Goal: Task Accomplishment & Management: Complete application form

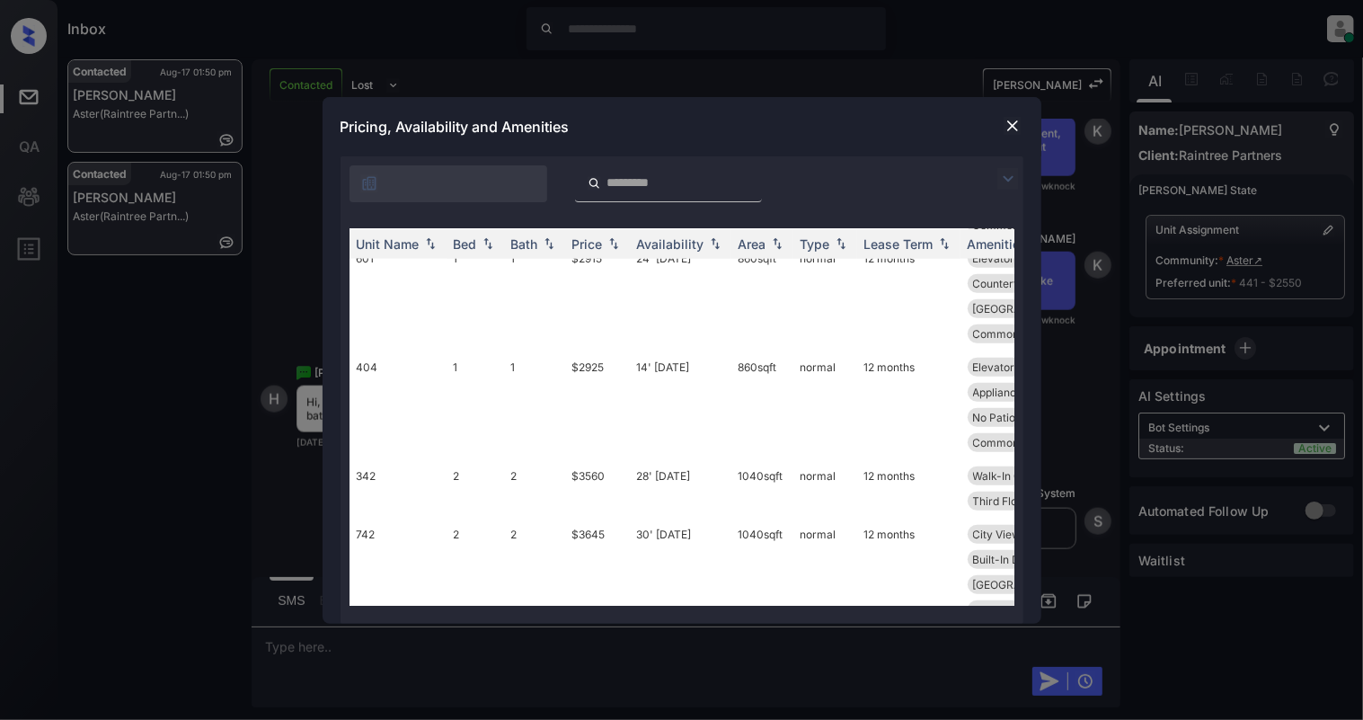
scroll to position [839, 0]
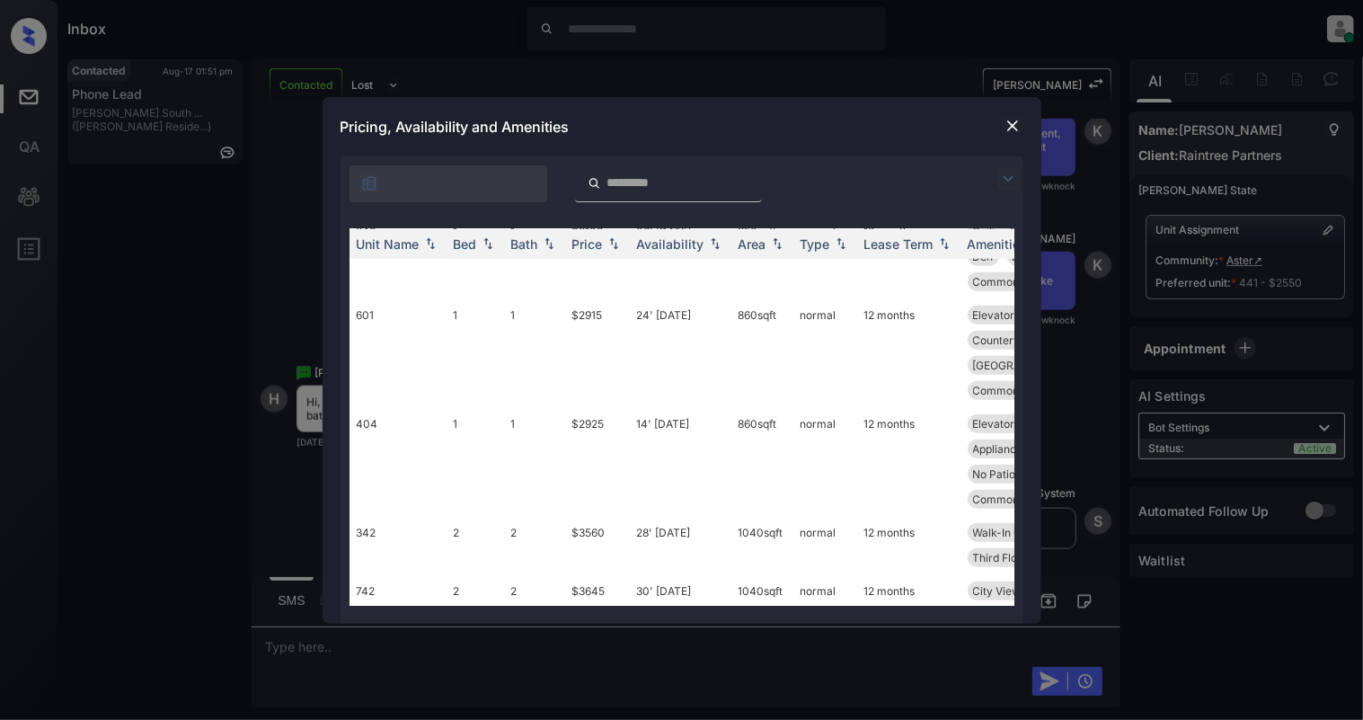
click at [1012, 126] on img at bounding box center [1013, 126] width 18 height 18
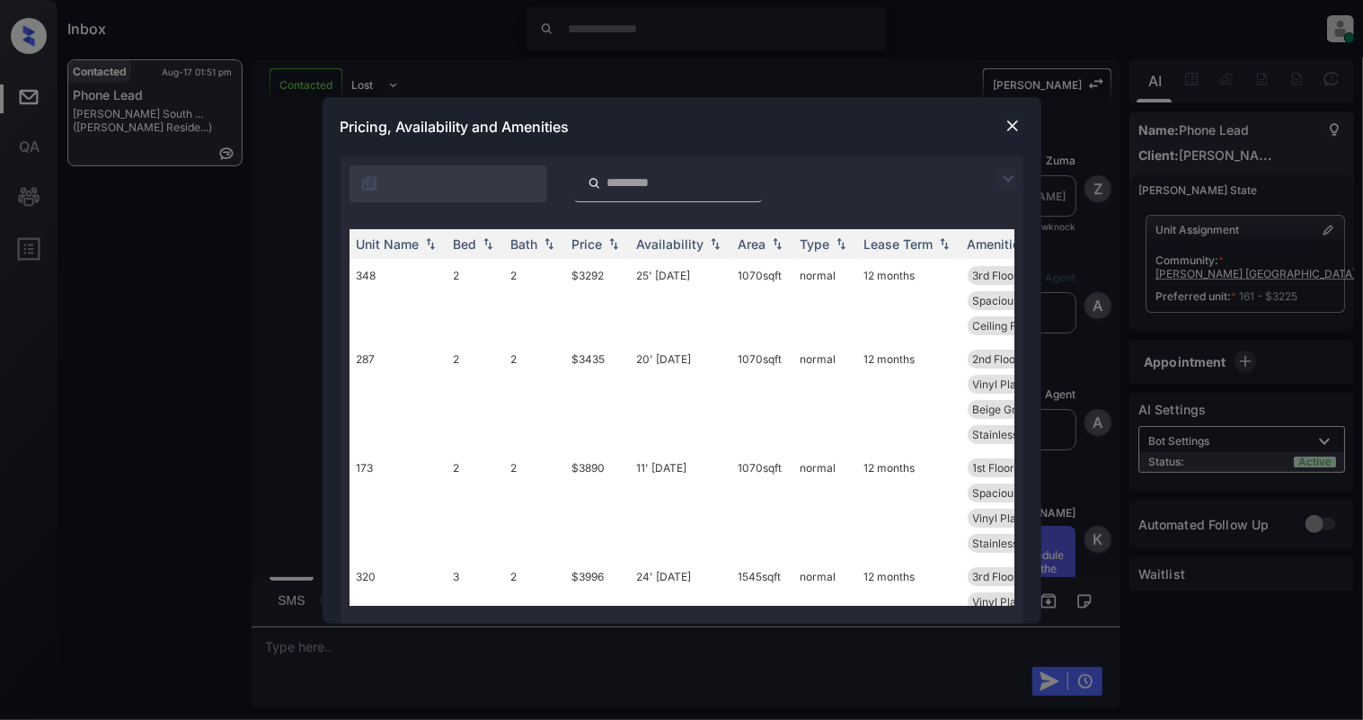
scroll to position [1339, 0]
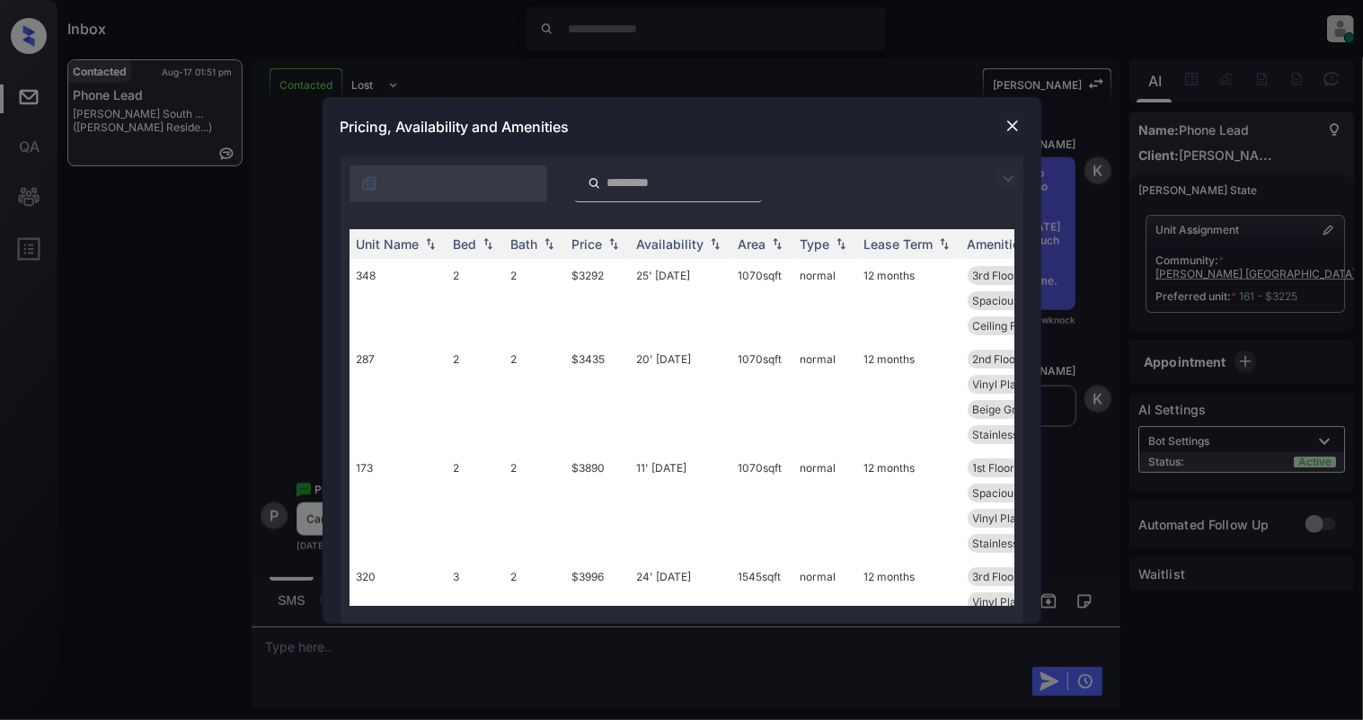
click at [1019, 120] on img at bounding box center [1013, 126] width 18 height 18
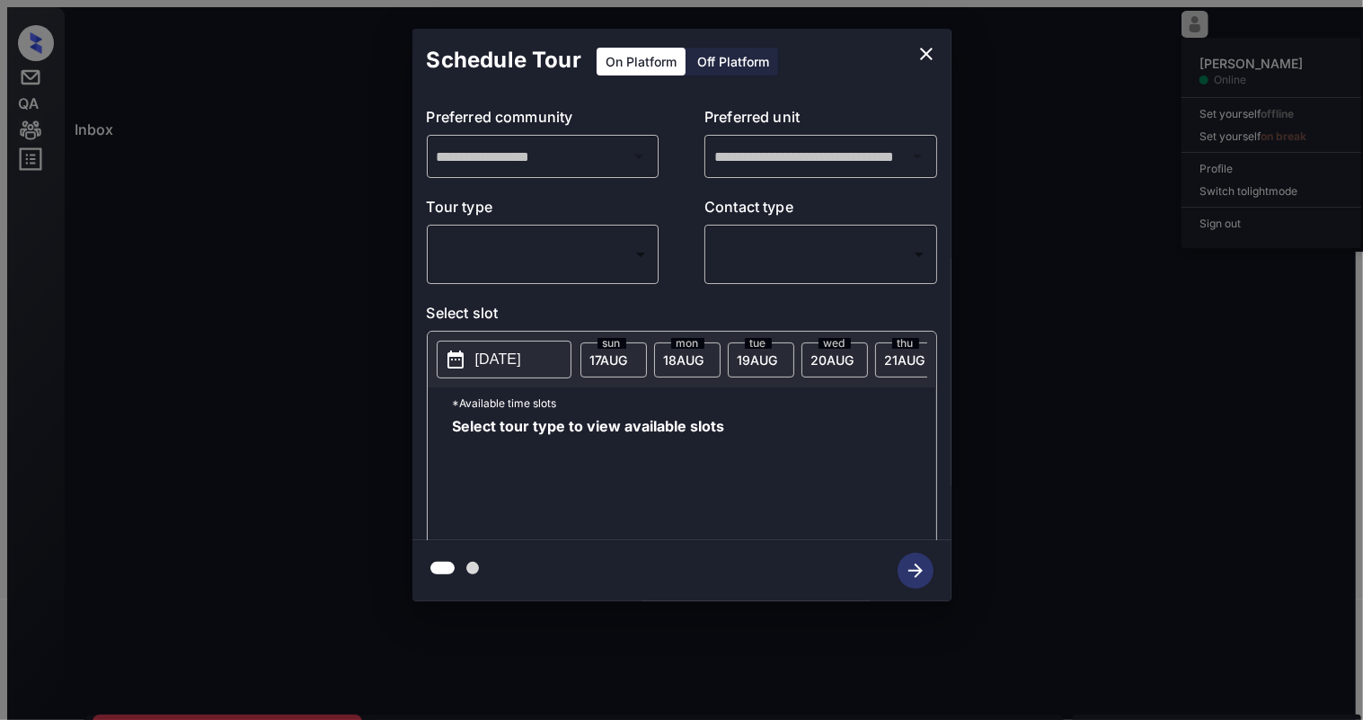
scroll to position [1699, 0]
click at [932, 55] on icon "close" at bounding box center [927, 54] width 22 height 22
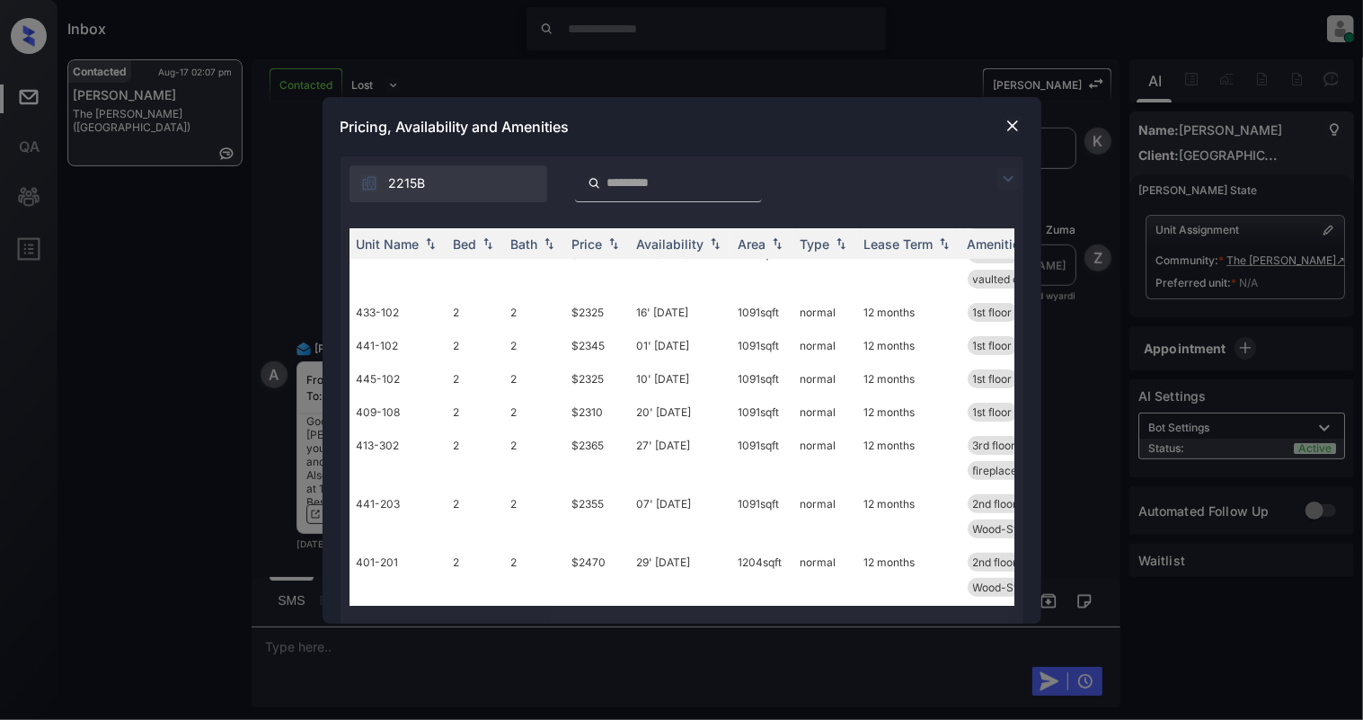
scroll to position [239, 0]
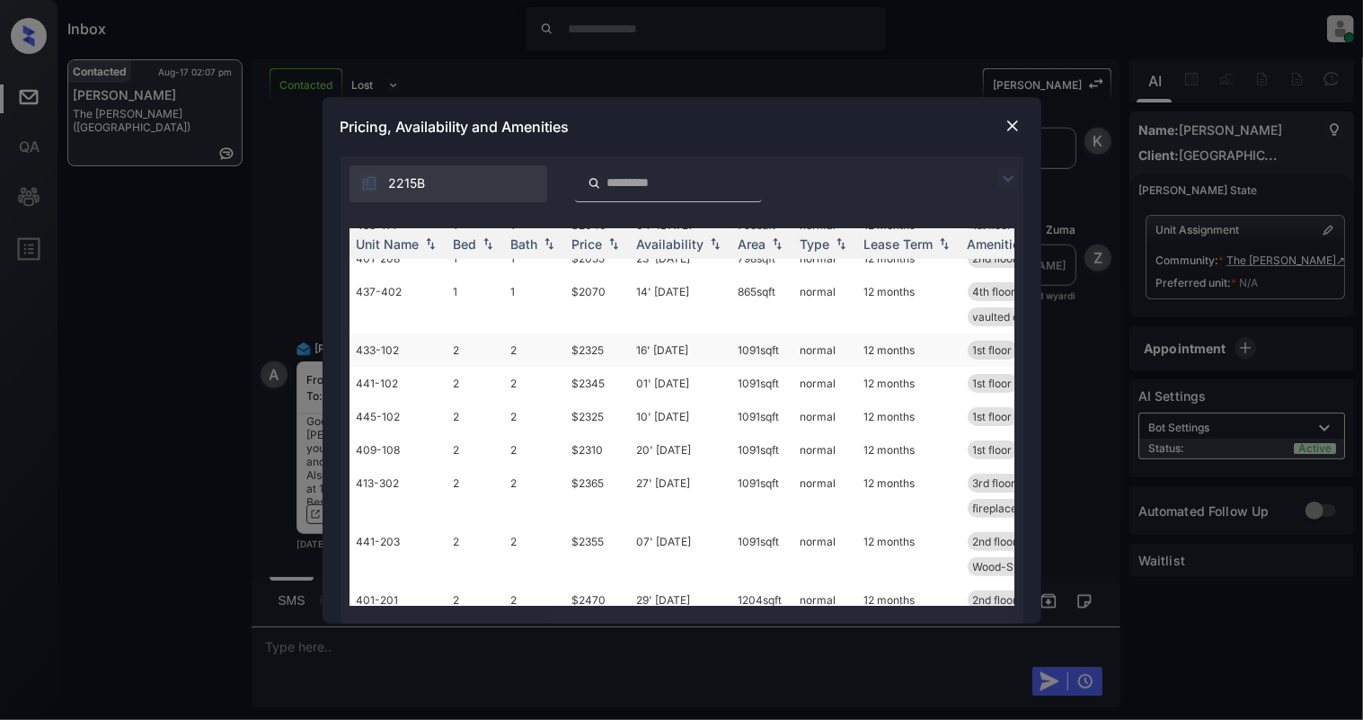
click at [604, 352] on td "$2325" at bounding box center [597, 349] width 65 height 33
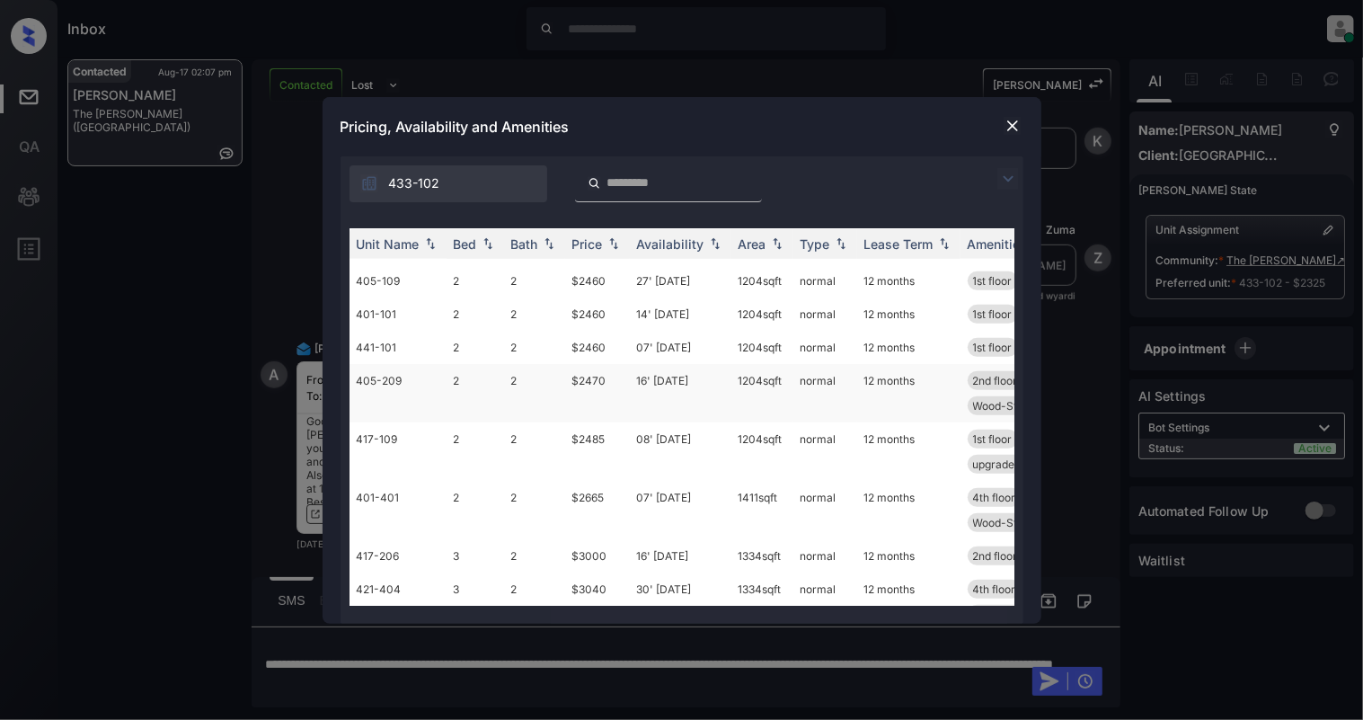
scroll to position [719, 0]
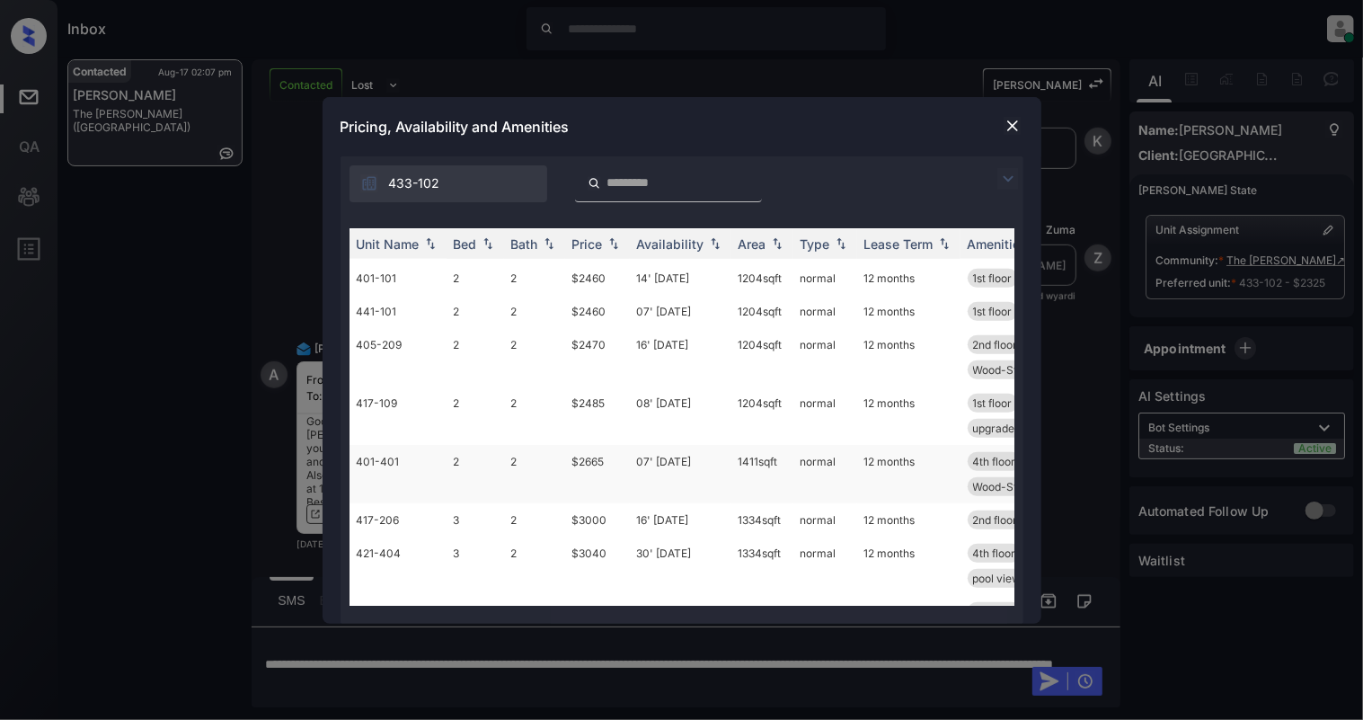
click at [609, 472] on td "$2665" at bounding box center [597, 474] width 65 height 58
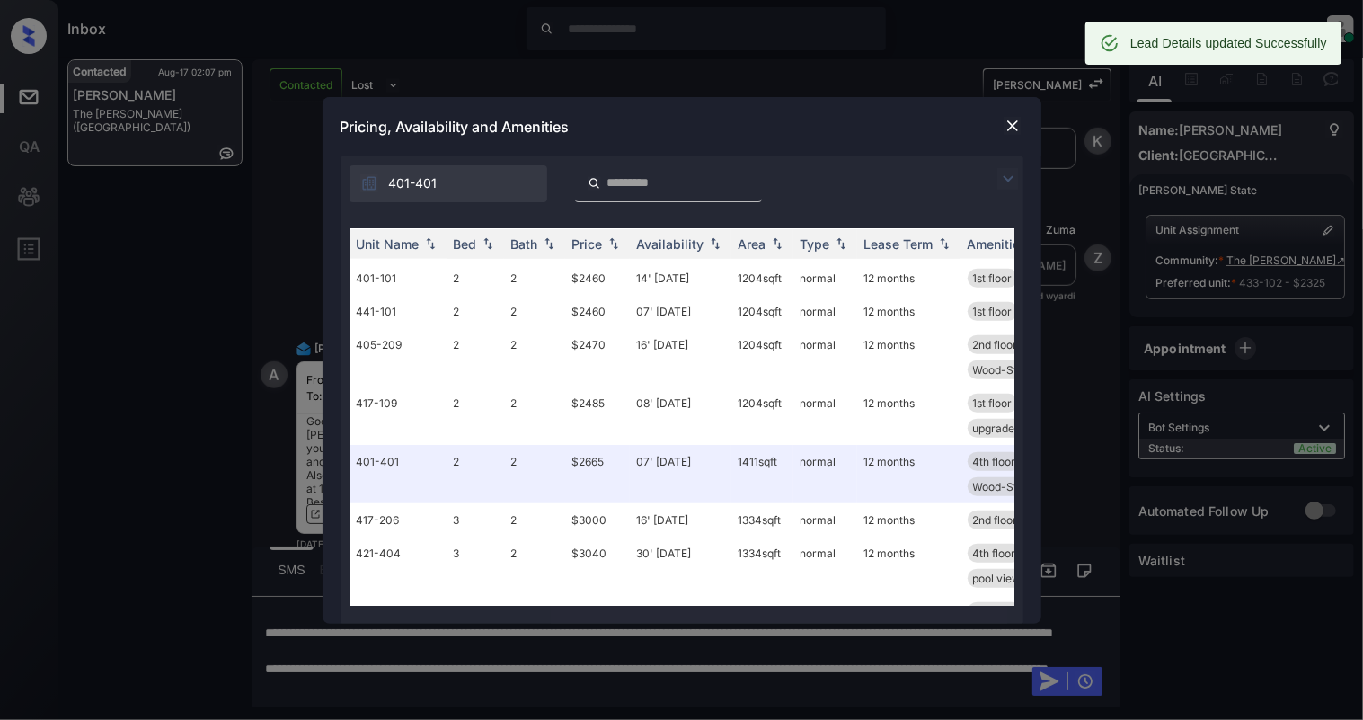
click at [1014, 112] on div "Pricing, Availability and Amenities" at bounding box center [682, 126] width 719 height 59
click at [1014, 129] on img at bounding box center [1013, 126] width 18 height 18
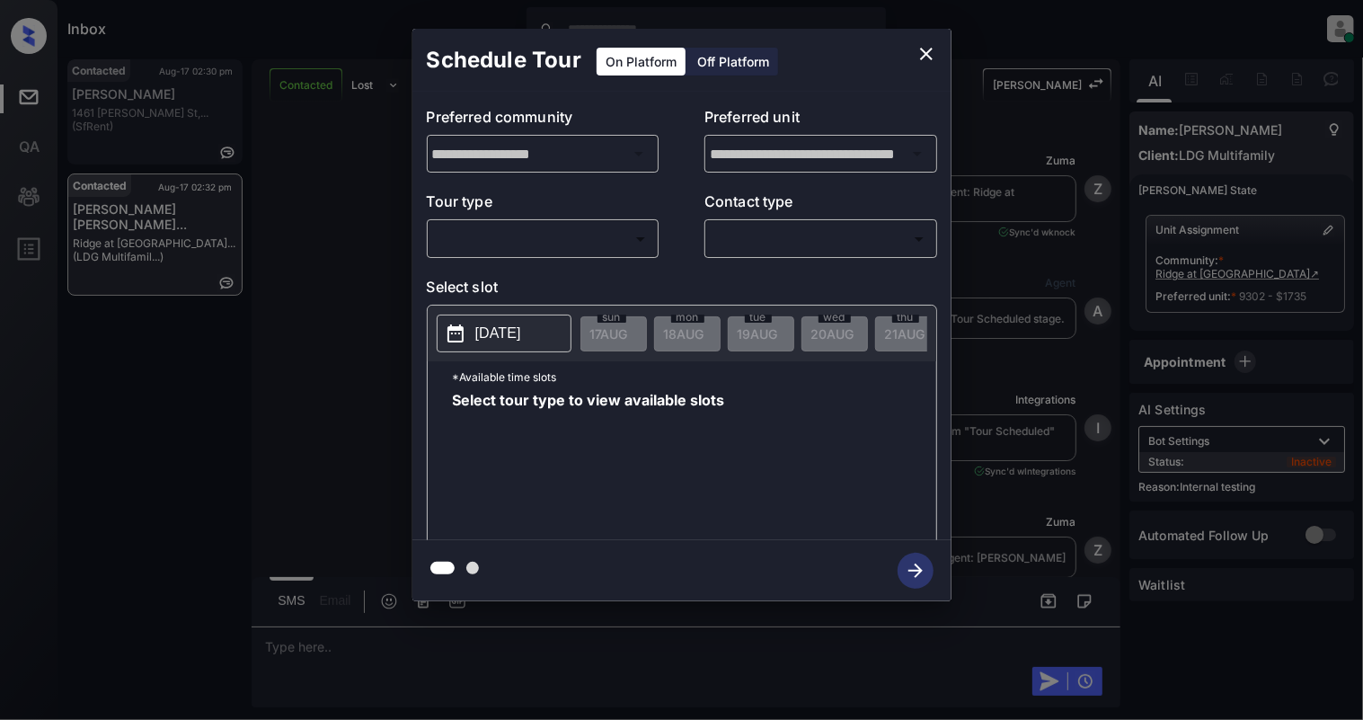
scroll to position [7365, 0]
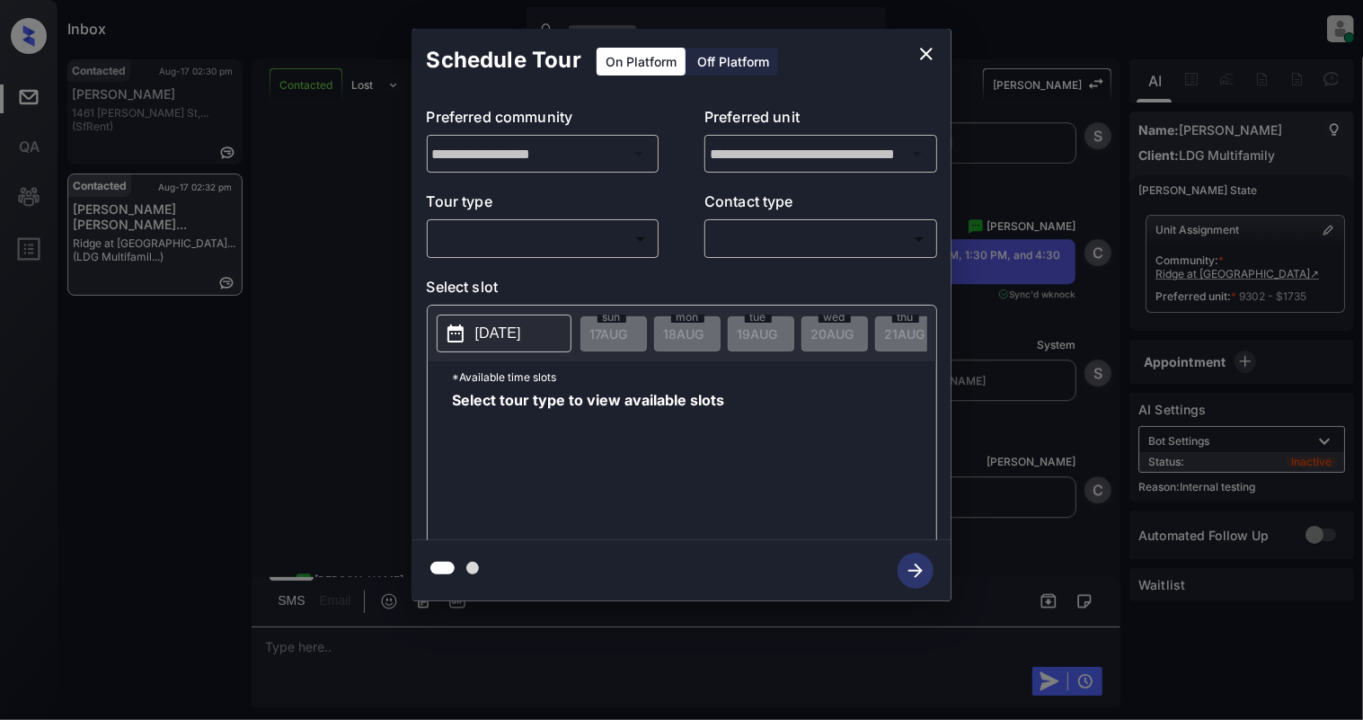
click at [546, 242] on body "Inbox [PERSON_NAME] Online Set yourself offline Set yourself on break Profile S…" at bounding box center [681, 360] width 1363 height 720
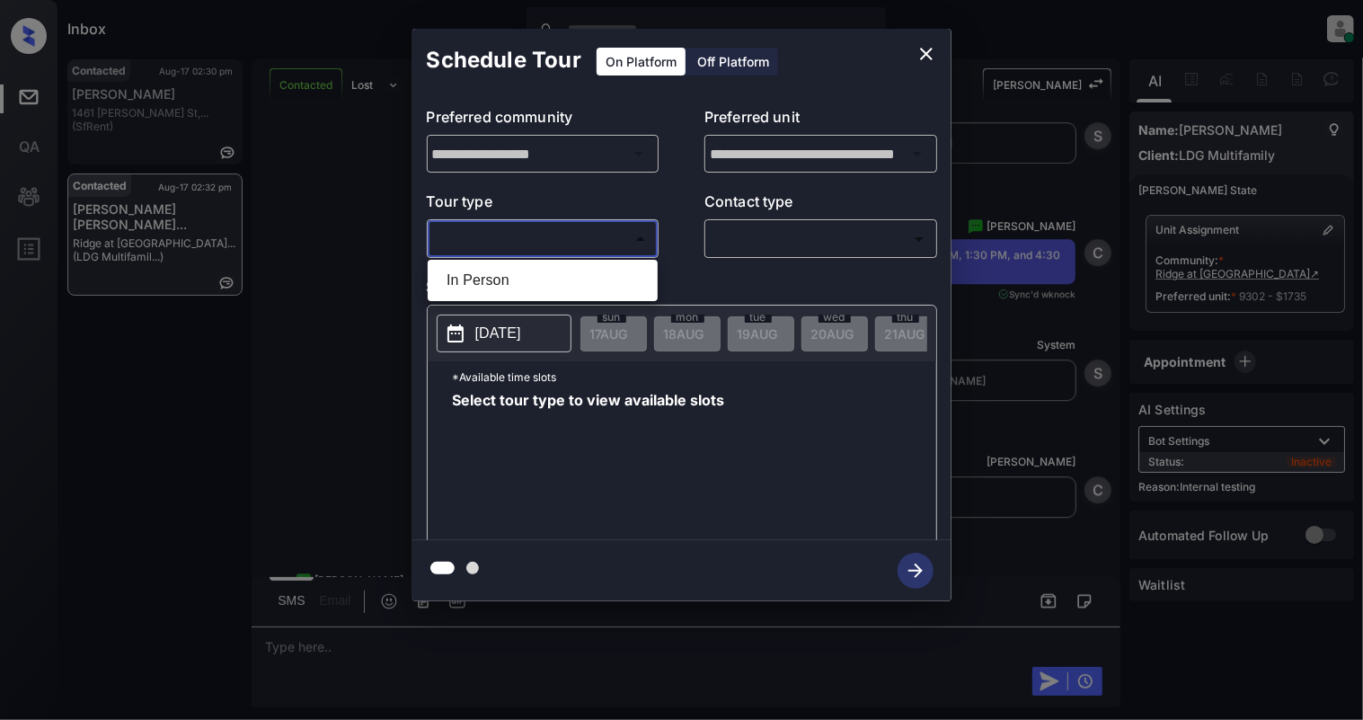
click at [507, 284] on li "In Person" at bounding box center [542, 280] width 221 height 32
type input "********"
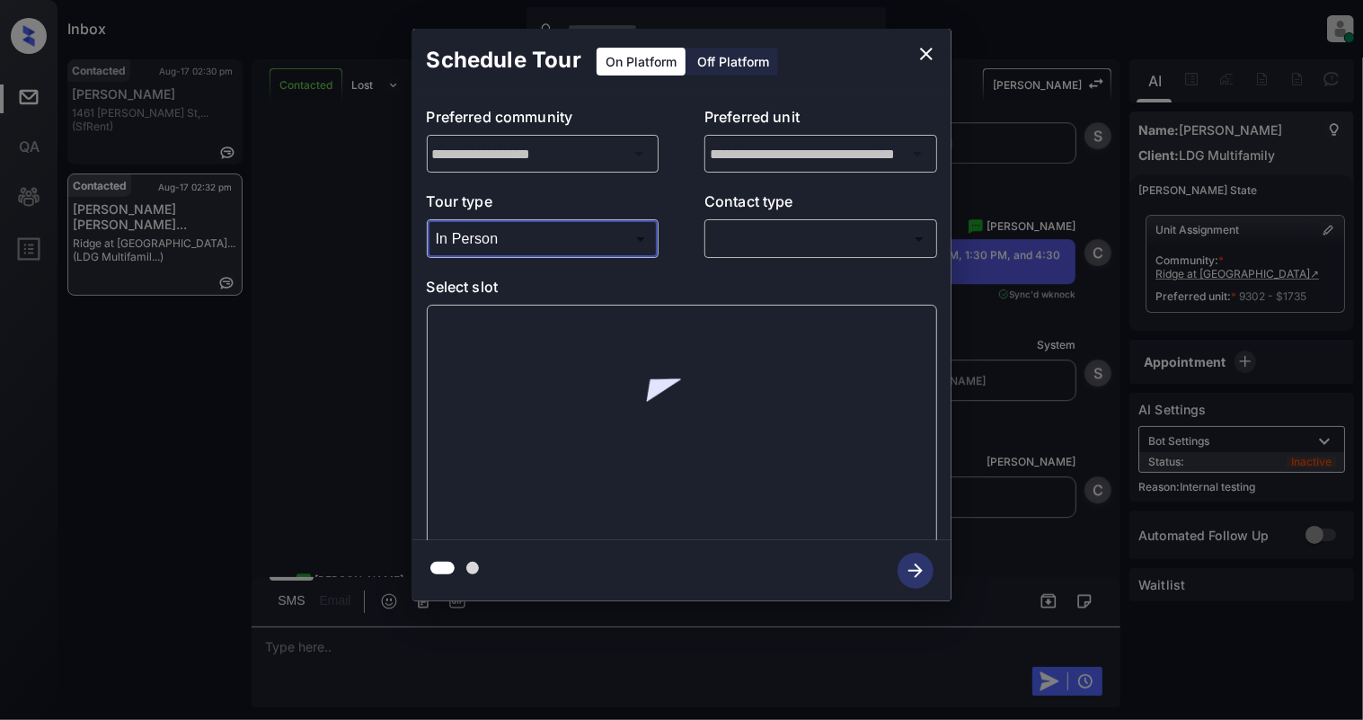
click at [791, 246] on body "Inbox [PERSON_NAME] Online Set yourself offline Set yourself on break Profile S…" at bounding box center [681, 360] width 1363 height 720
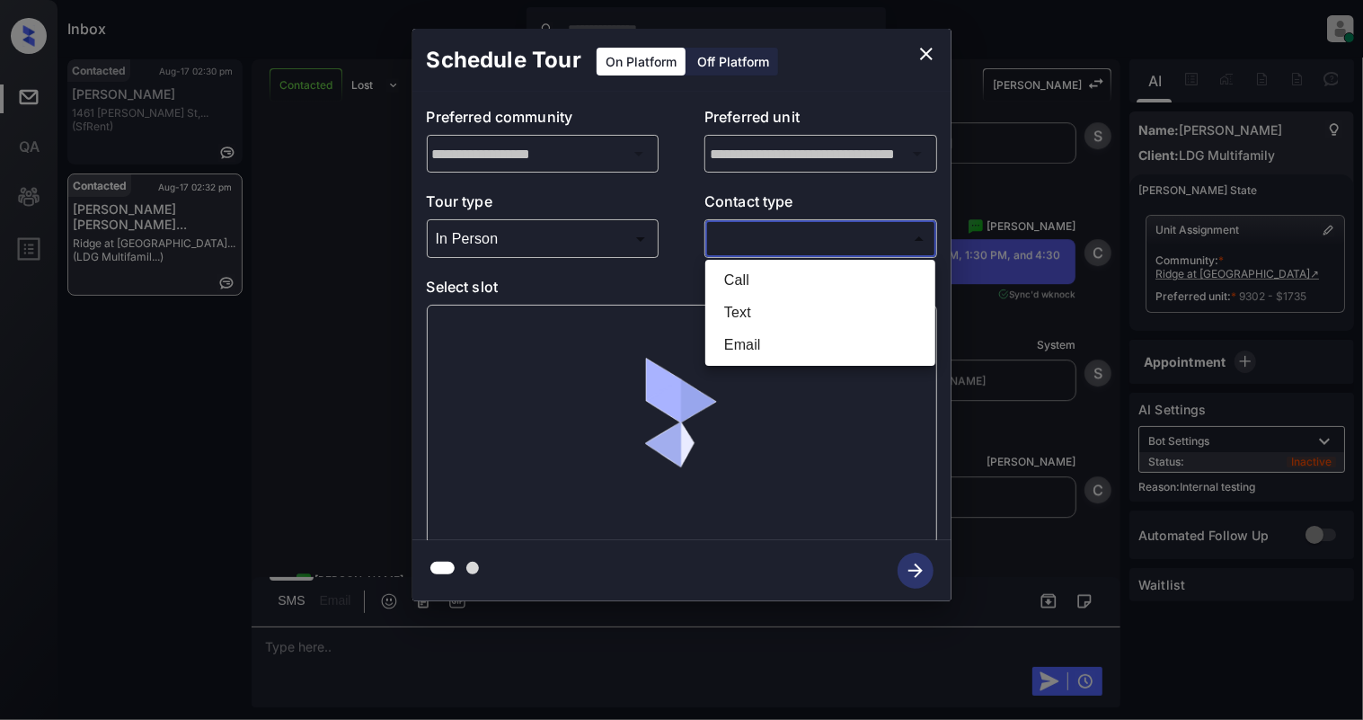
click at [742, 314] on li "Text" at bounding box center [820, 313] width 221 height 32
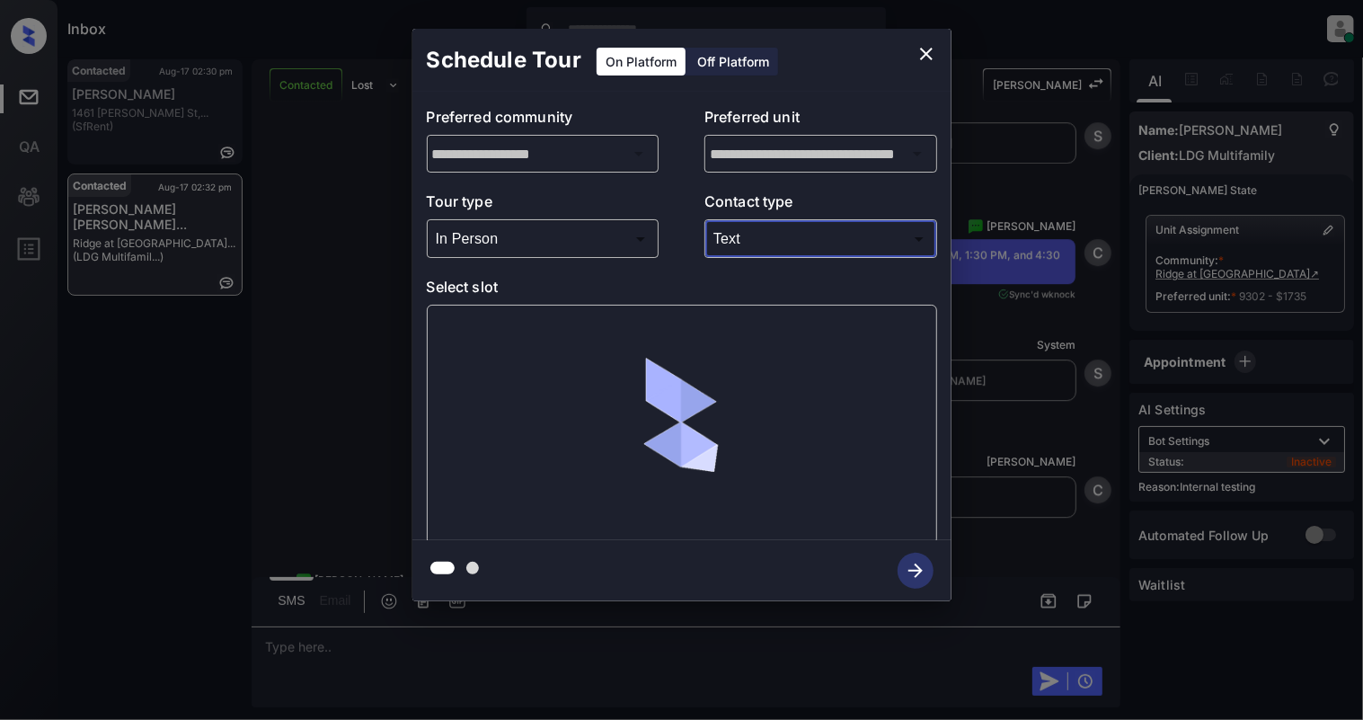
type input "****"
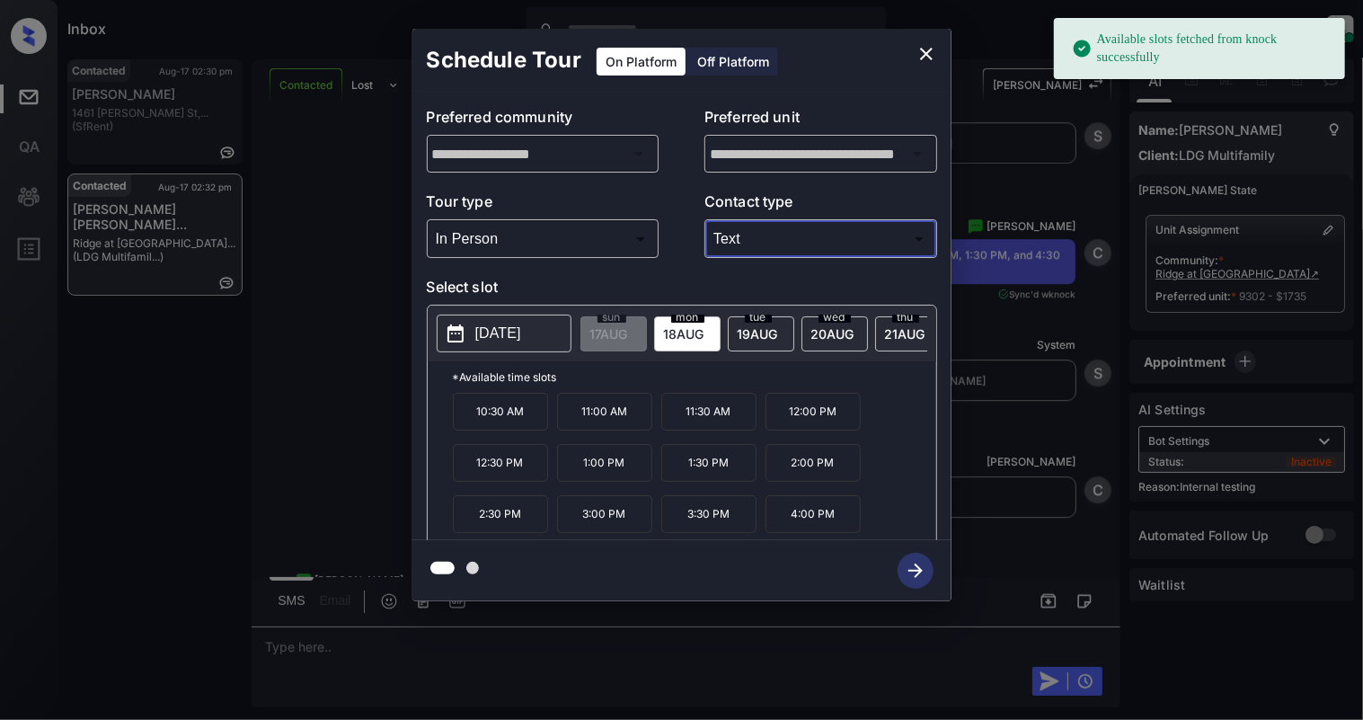
click at [490, 339] on p "[DATE]" at bounding box center [498, 334] width 46 height 22
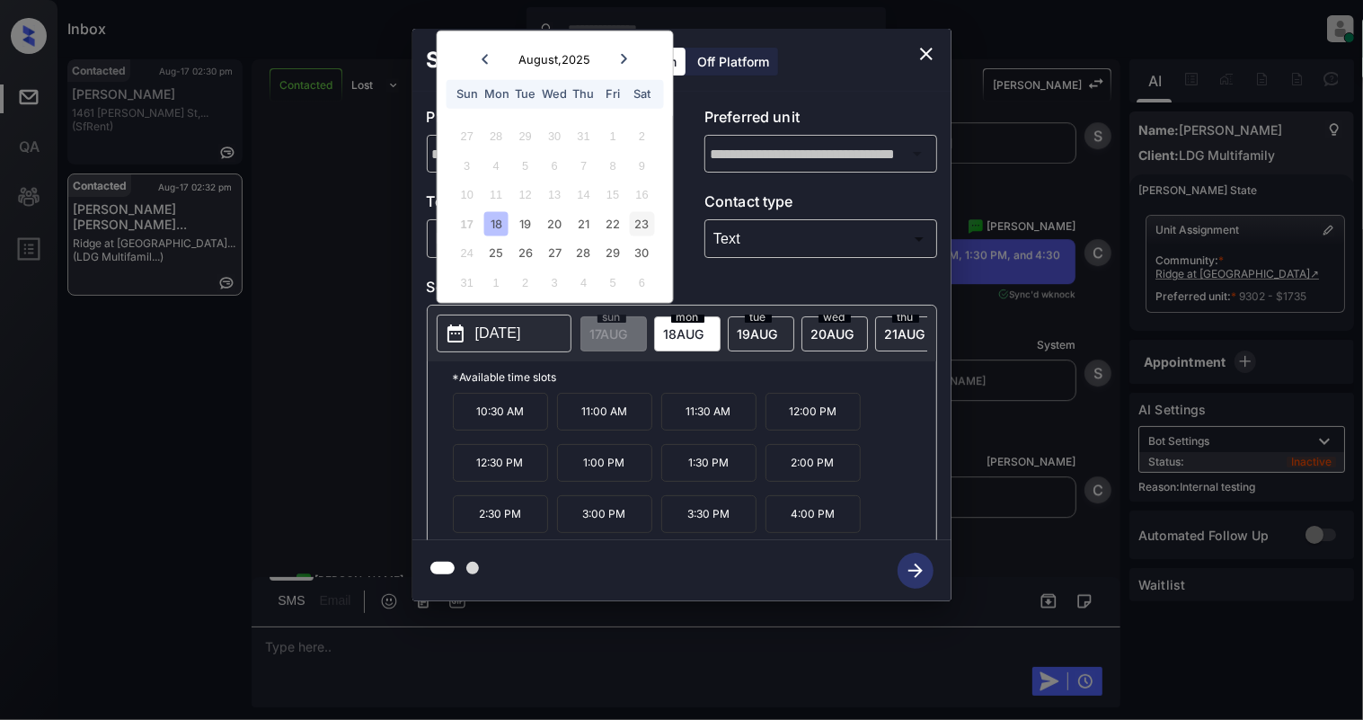
click at [642, 218] on div "23" at bounding box center [642, 223] width 24 height 24
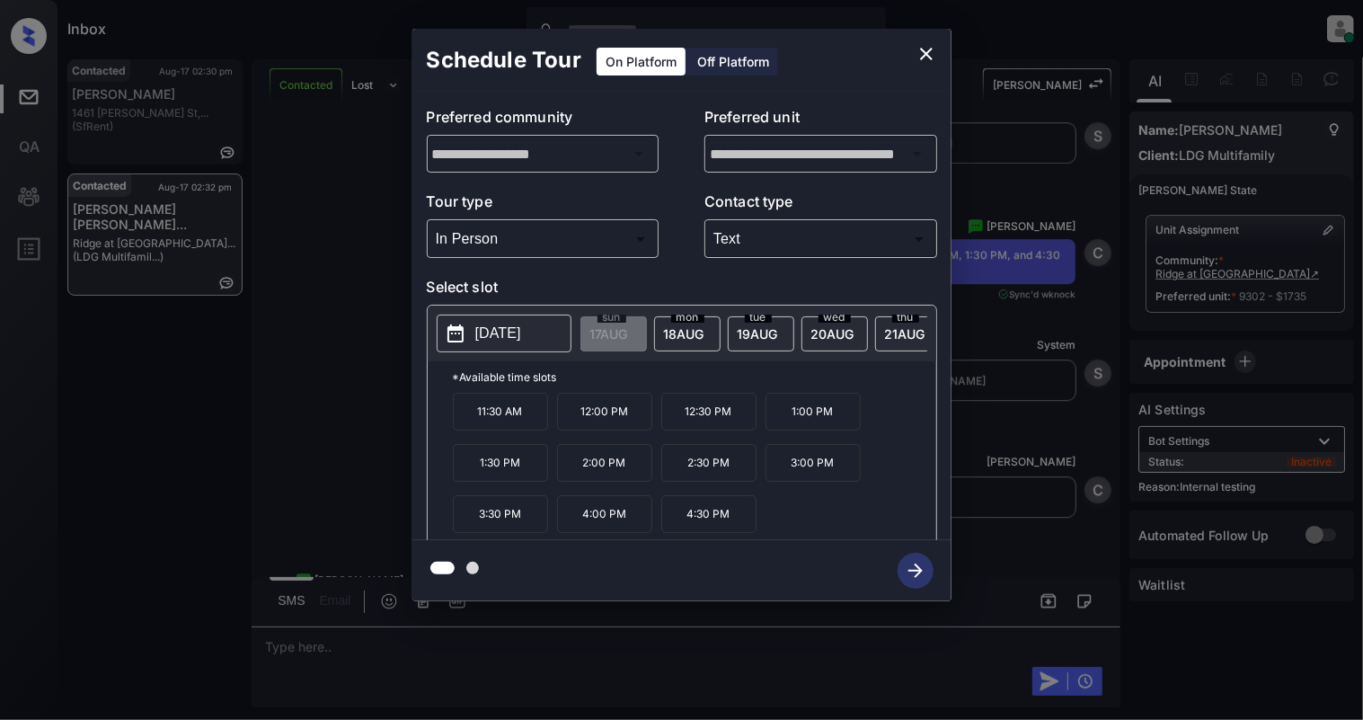
click at [497, 422] on p "11:30 AM" at bounding box center [500, 412] width 95 height 38
click at [918, 566] on icon "button" at bounding box center [916, 571] width 14 height 14
